Goal: Task Accomplishment & Management: Manage account settings

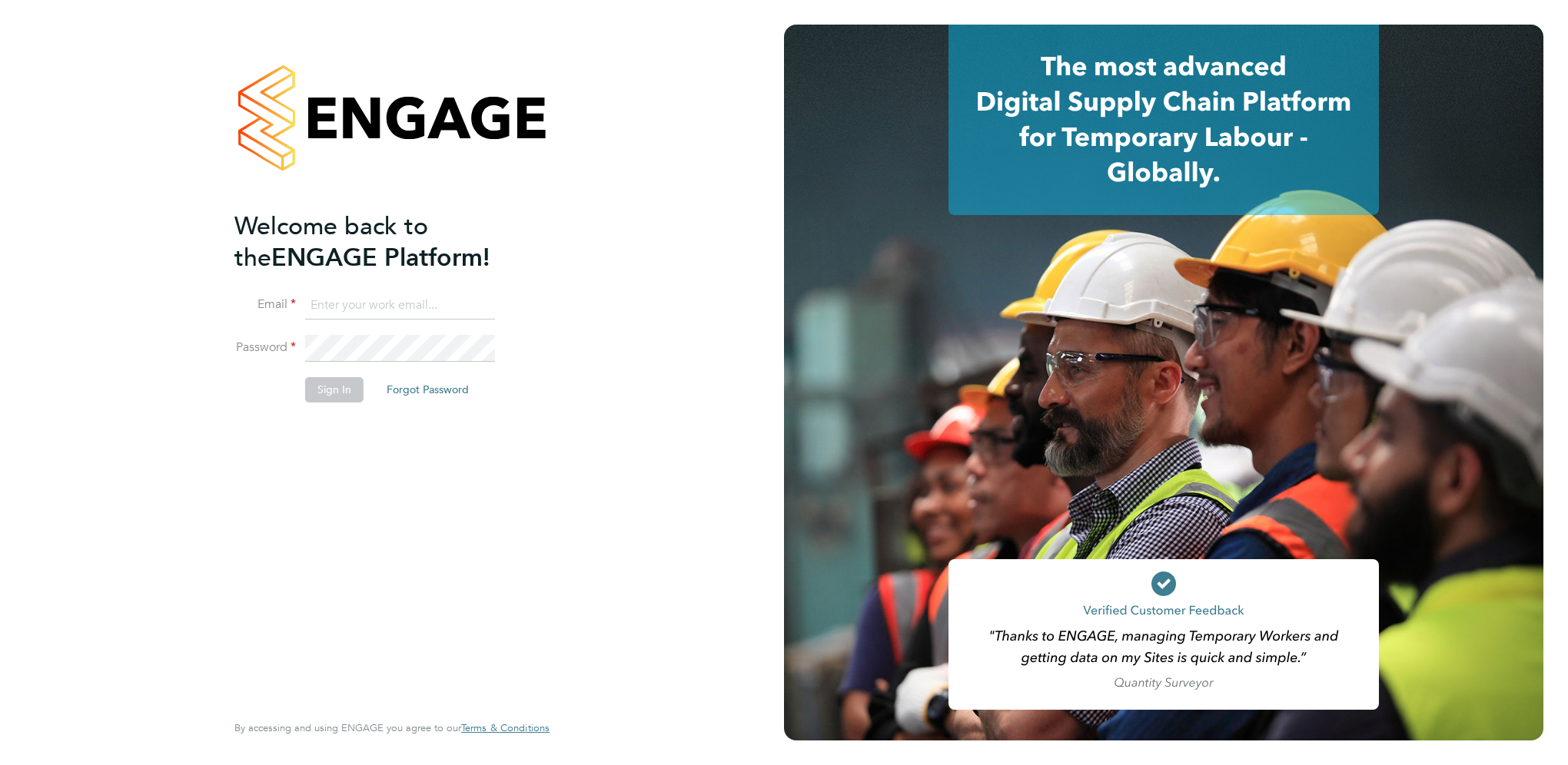
click at [337, 294] on input at bounding box center [400, 306] width 190 height 28
type input "[EMAIL_ADDRESS][DOMAIN_NAME]"
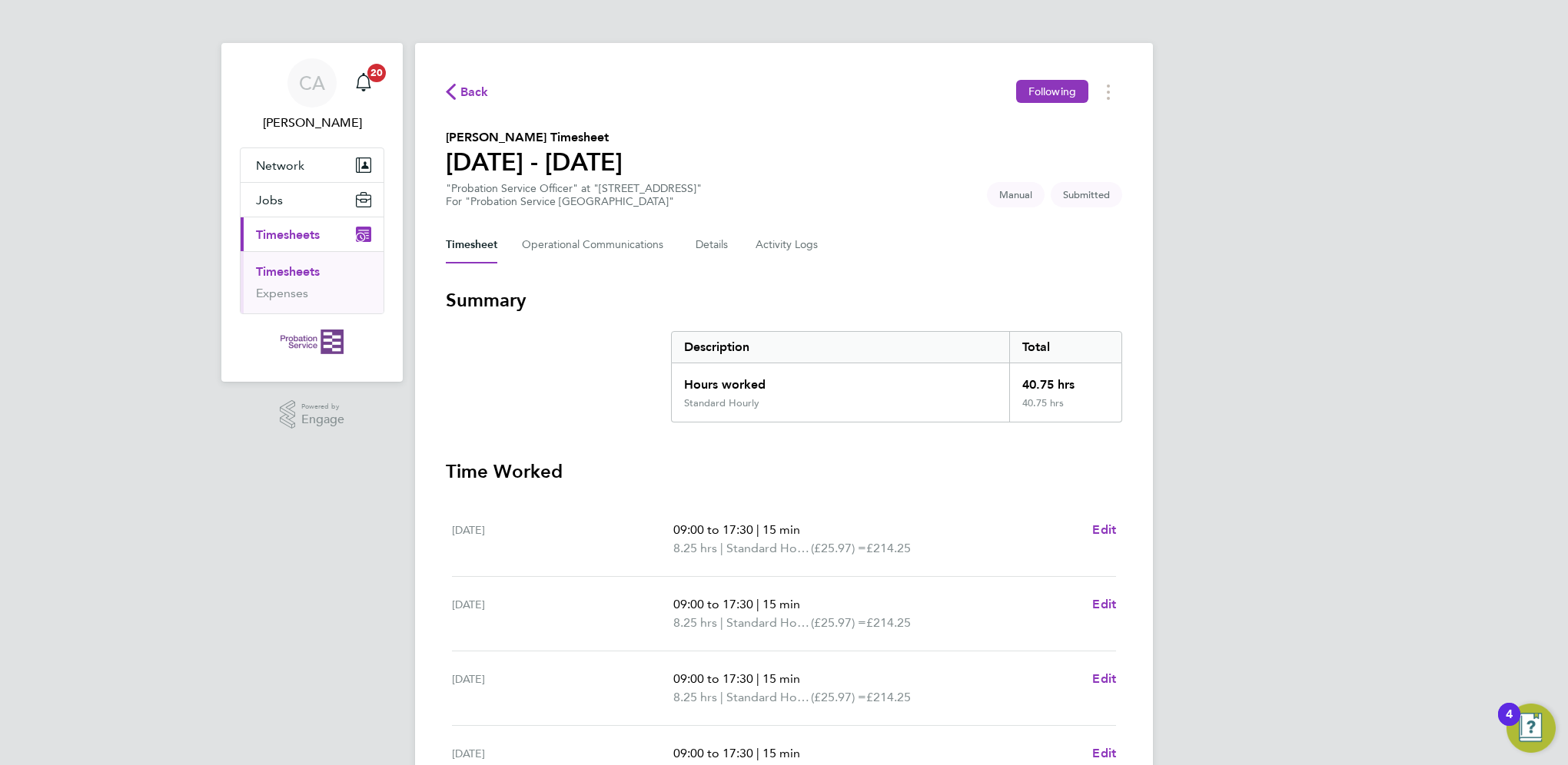
scroll to position [307, 0]
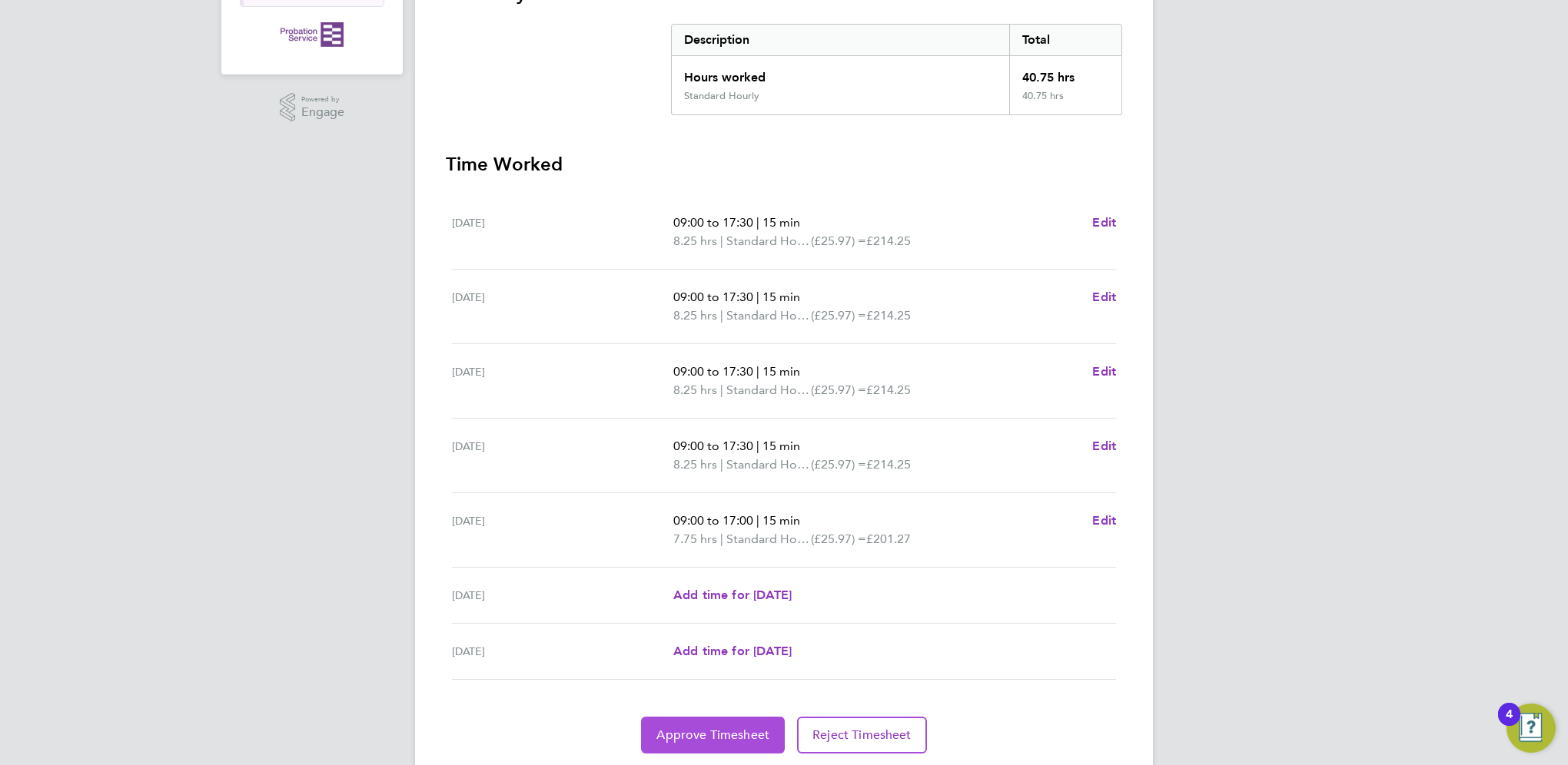
click at [698, 725] on button "Approve Timesheet" at bounding box center [712, 735] width 144 height 37
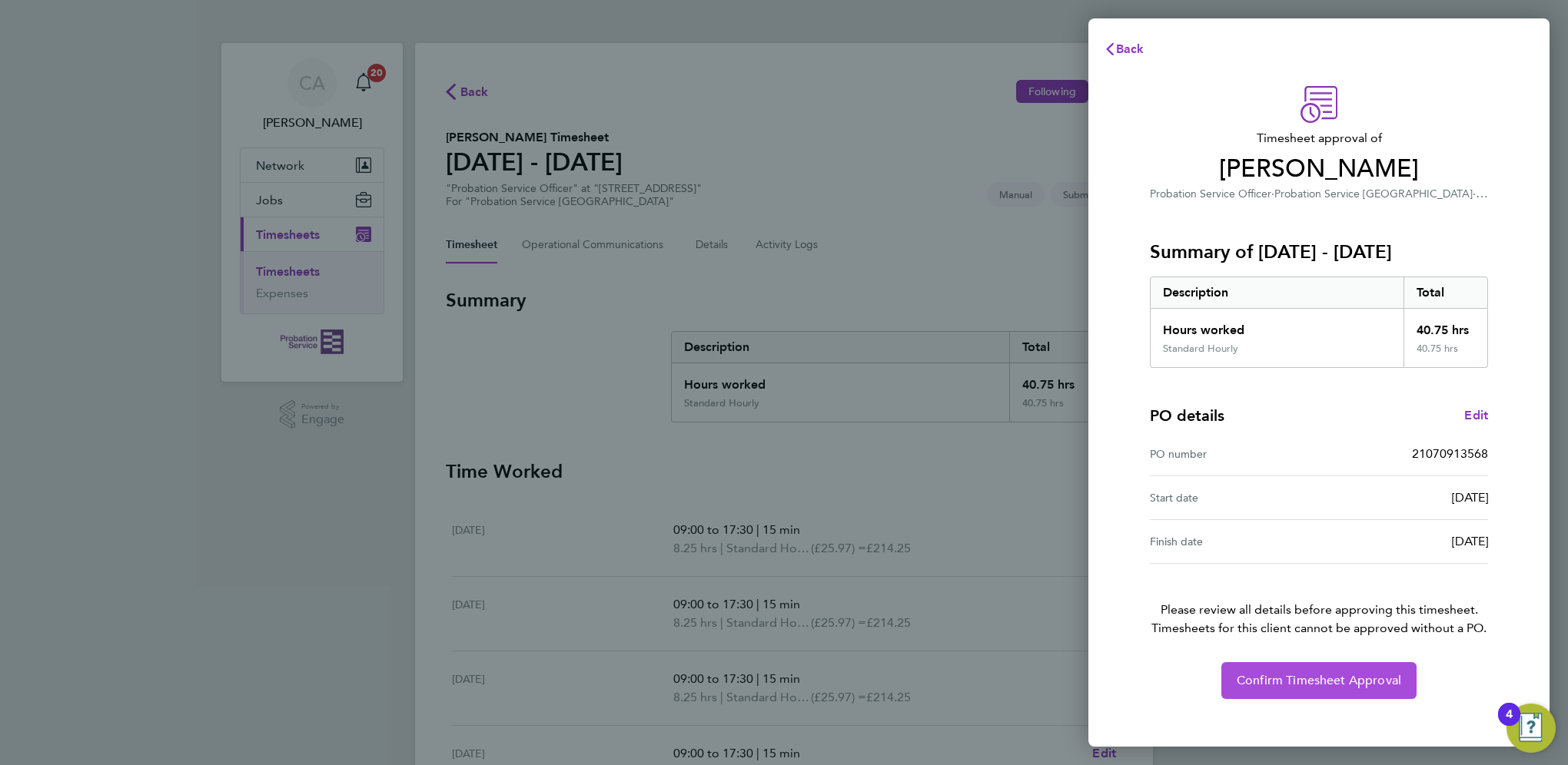
click at [1247, 687] on button "Confirm Timesheet Approval" at bounding box center [1319, 680] width 195 height 37
